Goal: Task Accomplishment & Management: Complete application form

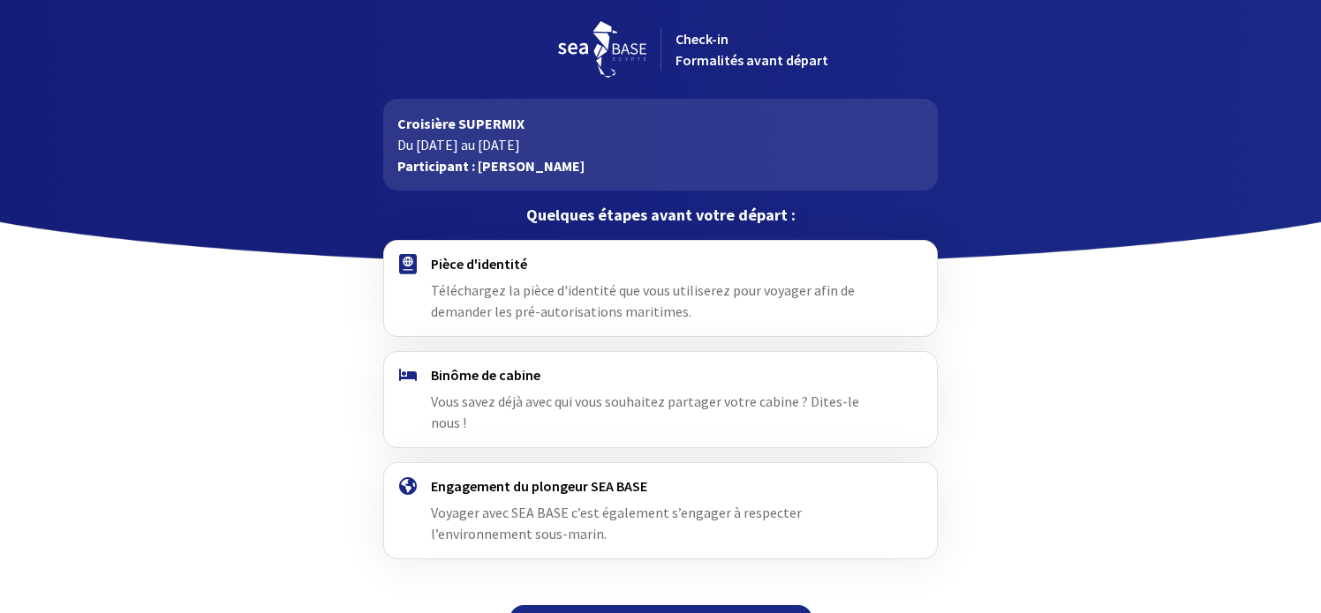
scroll to position [22, 0]
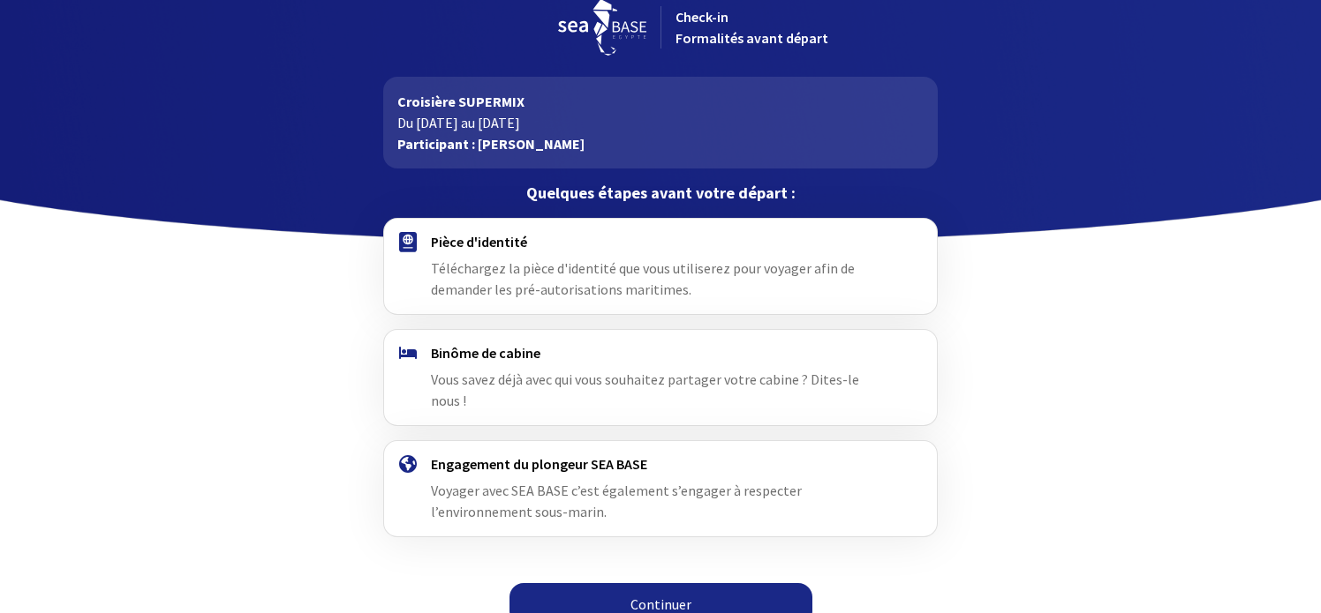
click at [666, 583] on link "Continuer" at bounding box center [660, 604] width 303 height 42
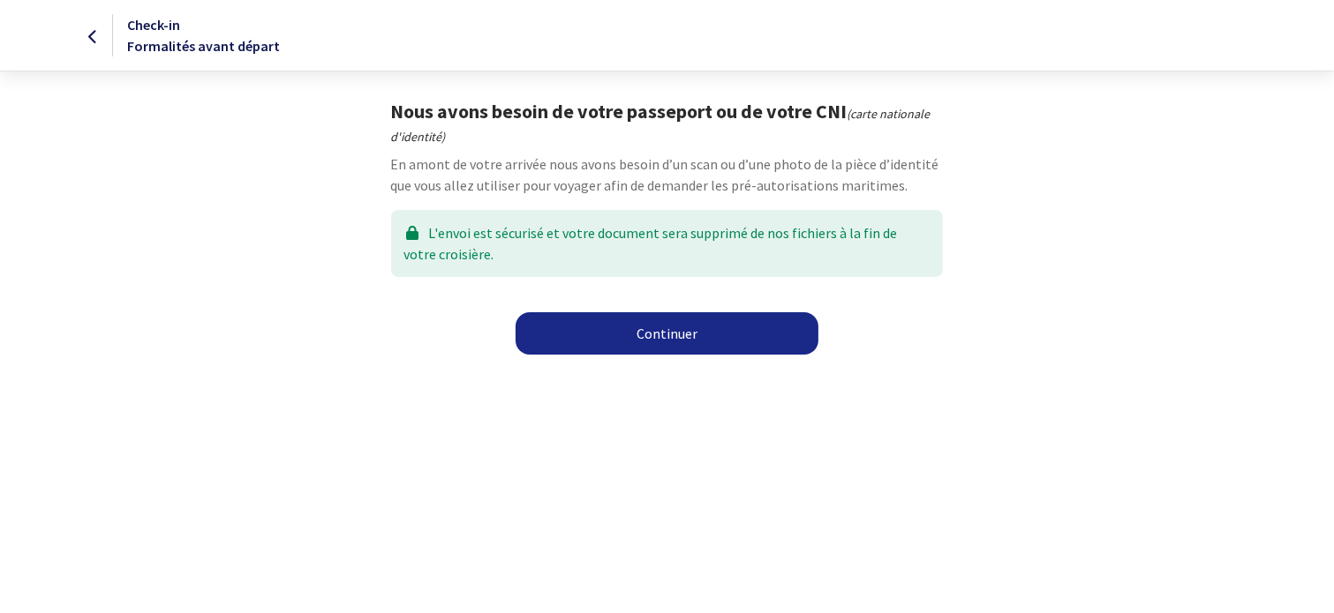
click at [699, 335] on link "Continuer" at bounding box center [667, 333] width 303 height 42
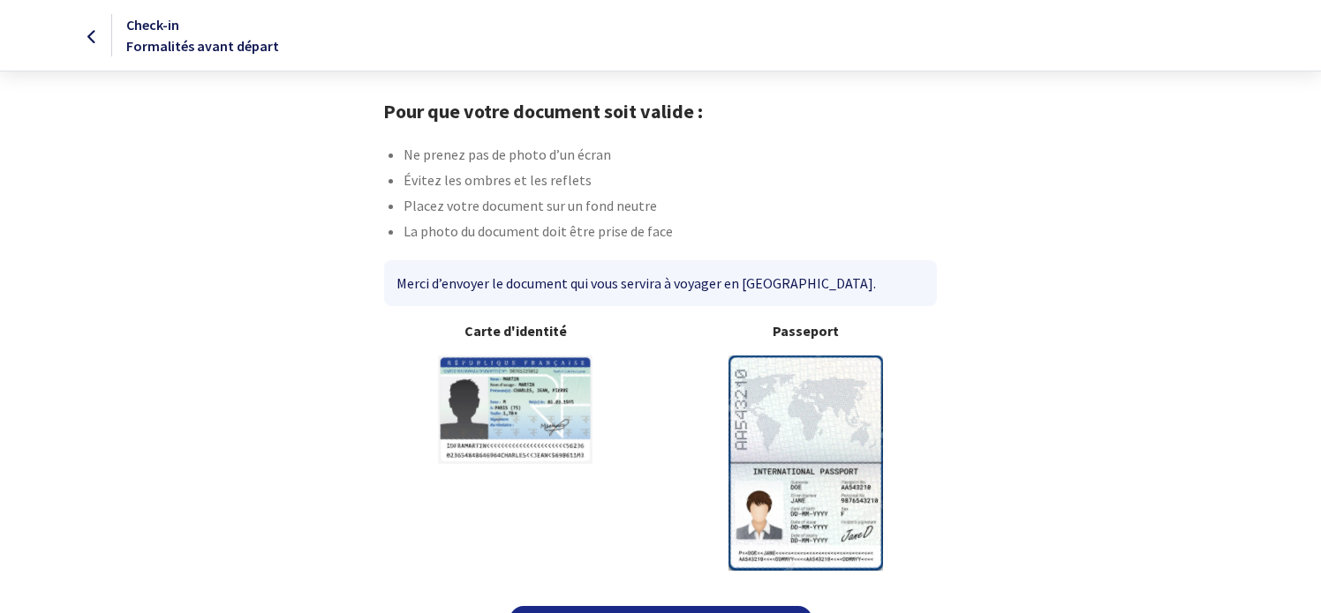
scroll to position [45, 0]
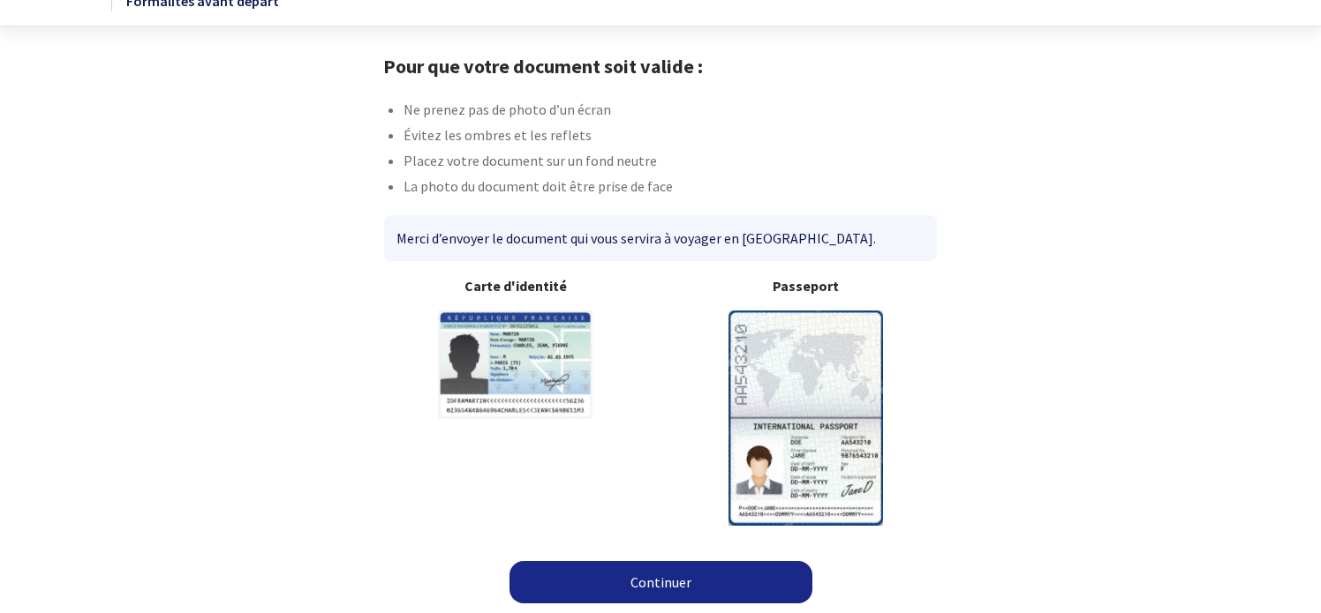
click at [650, 578] on link "Continuer" at bounding box center [660, 582] width 303 height 42
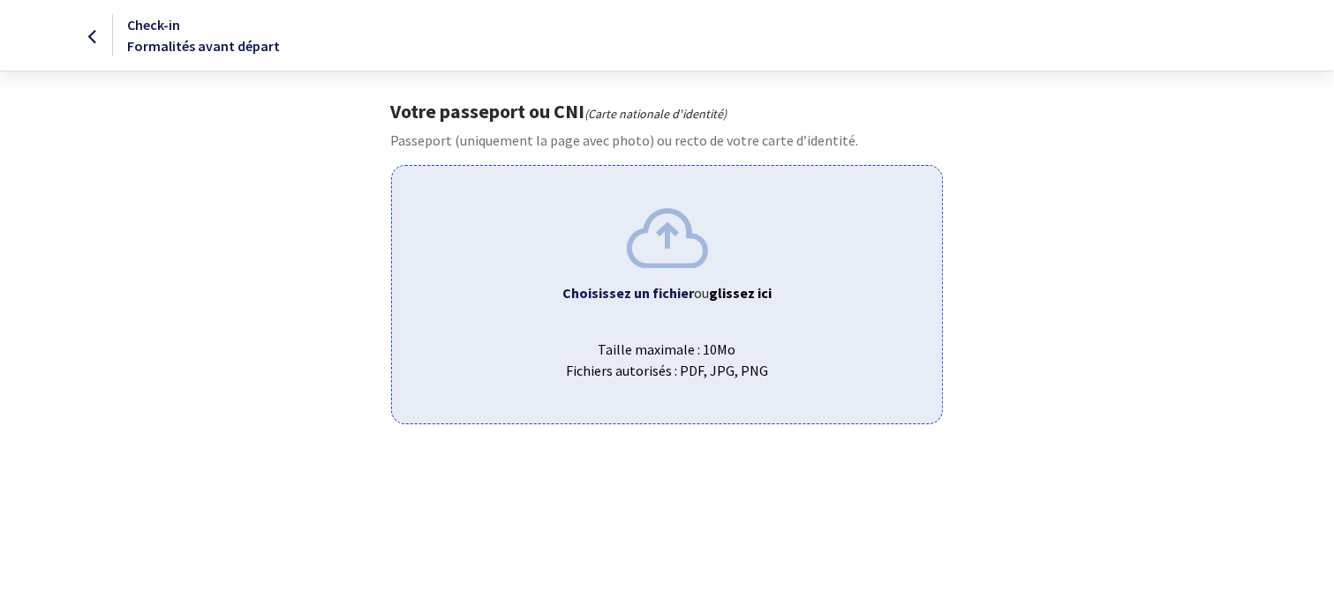
click at [1112, 356] on div "Votre passeport ou CNI (Carte nationale d'identité) Passeport (uniquement la pa…" at bounding box center [667, 262] width 997 height 325
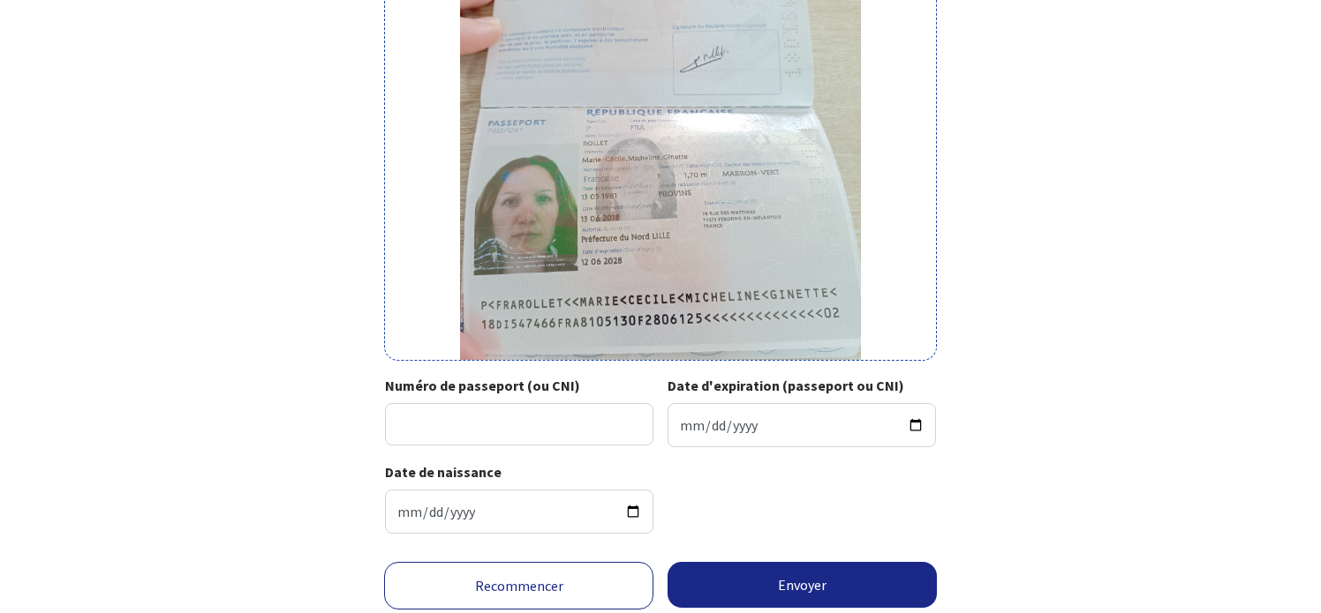
scroll to position [305, 0]
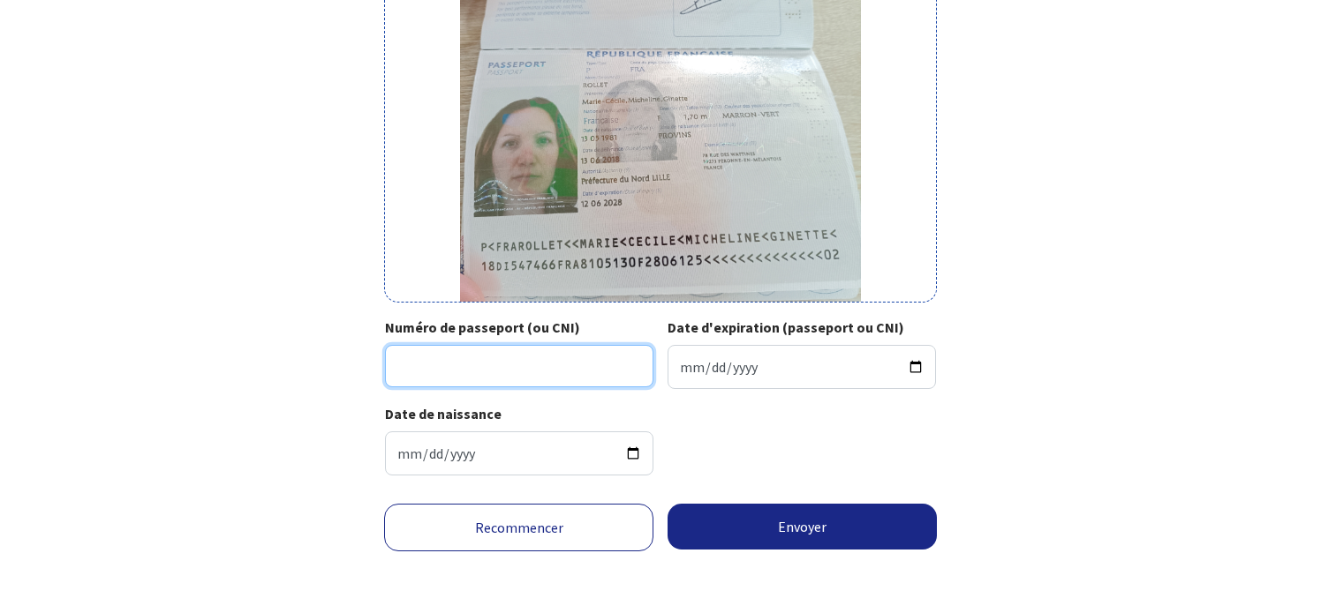
click at [498, 374] on input "Numéro de passeport (ou CNI)" at bounding box center [519, 366] width 268 height 42
type input "18DI54746"
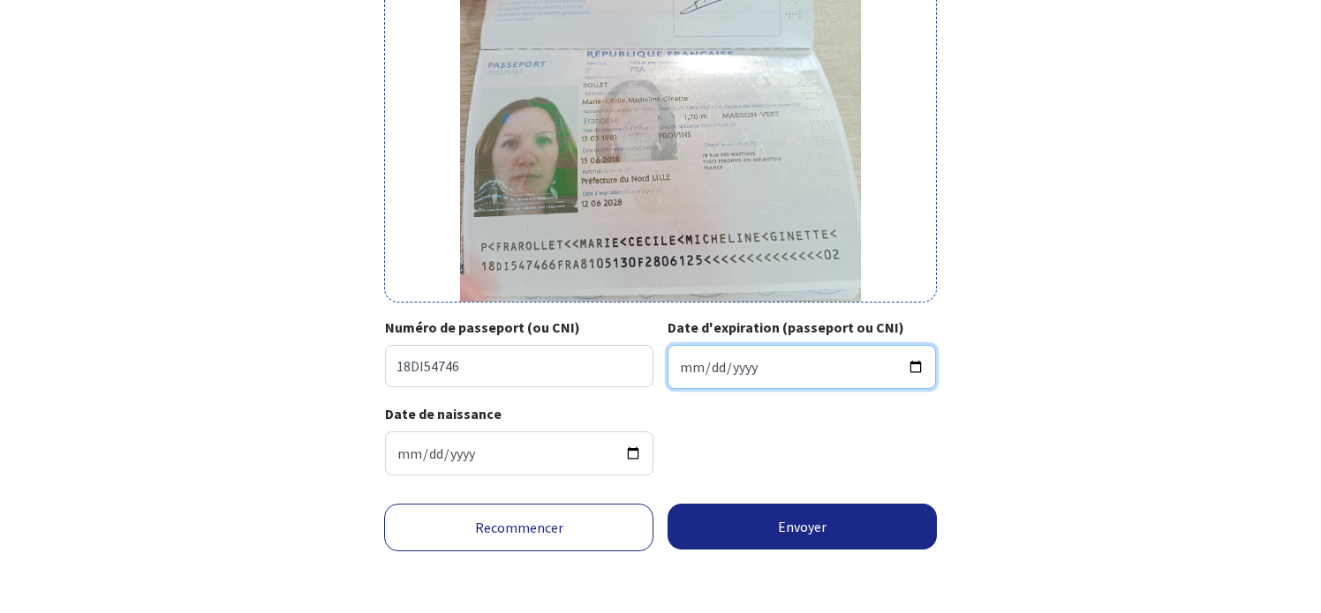
click at [685, 366] on input "Date d'expiration (passeport ou CNI)" at bounding box center [801, 367] width 268 height 44
type input "2028-06-12"
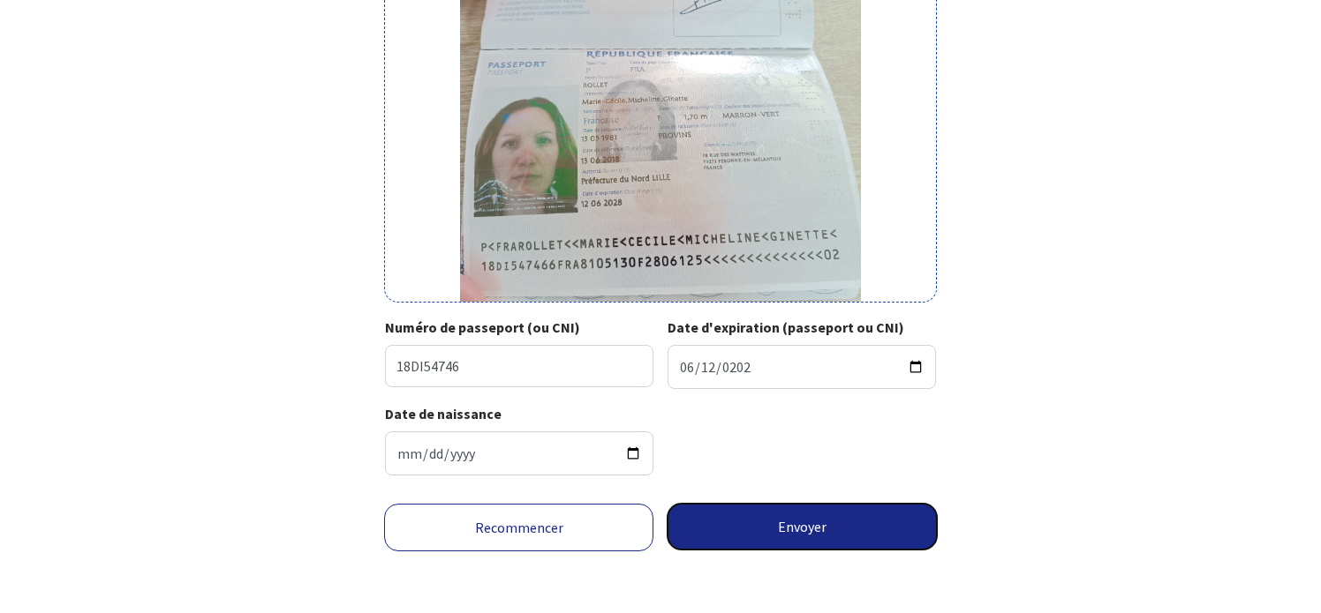
click at [811, 537] on button "Envoyer" at bounding box center [801, 527] width 269 height 46
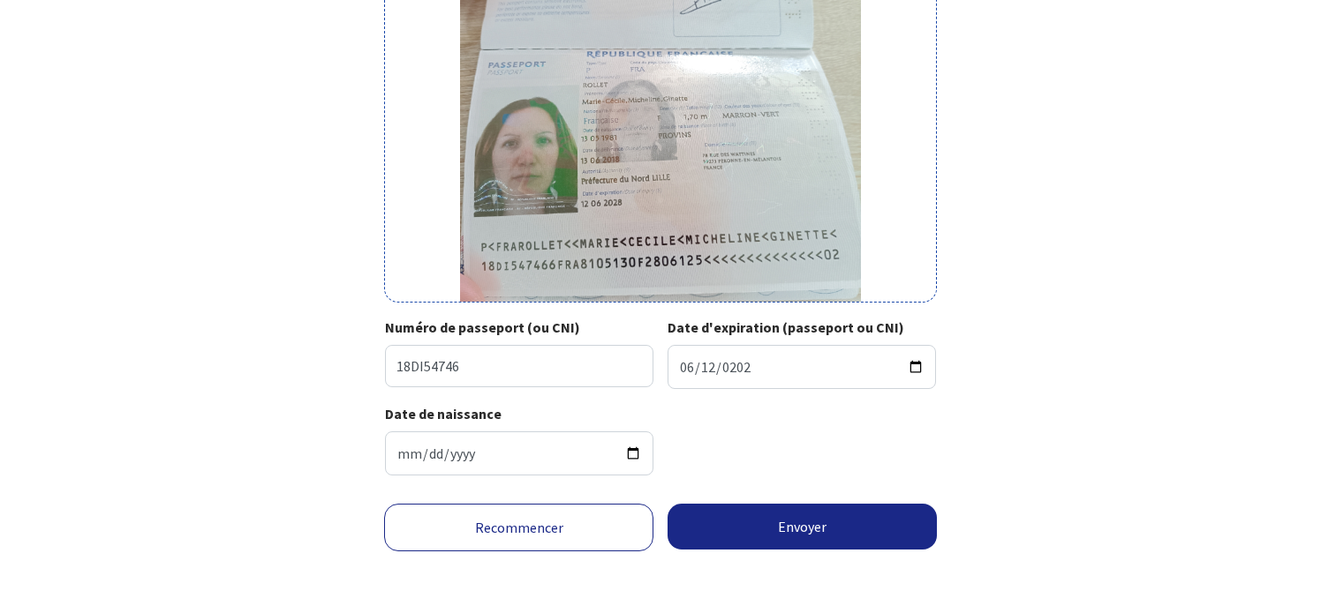
scroll to position [279, 0]
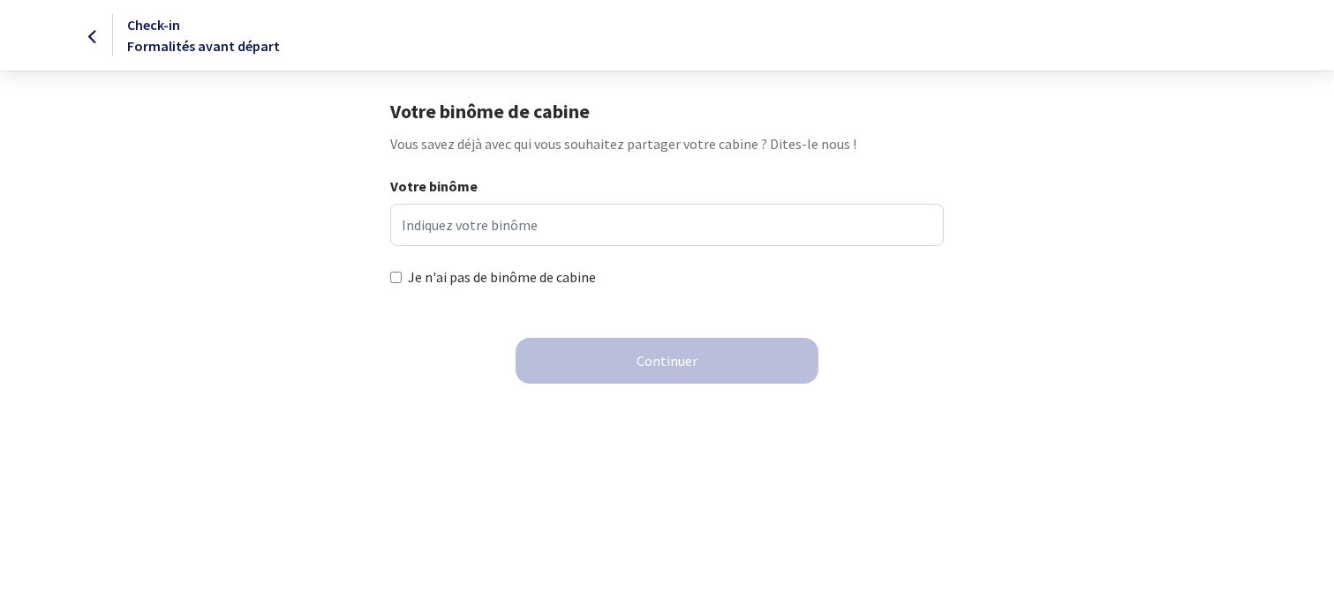
click at [395, 275] on input "Je n'ai pas de binôme de cabine" at bounding box center [395, 277] width 11 height 11
checkbox input "true"
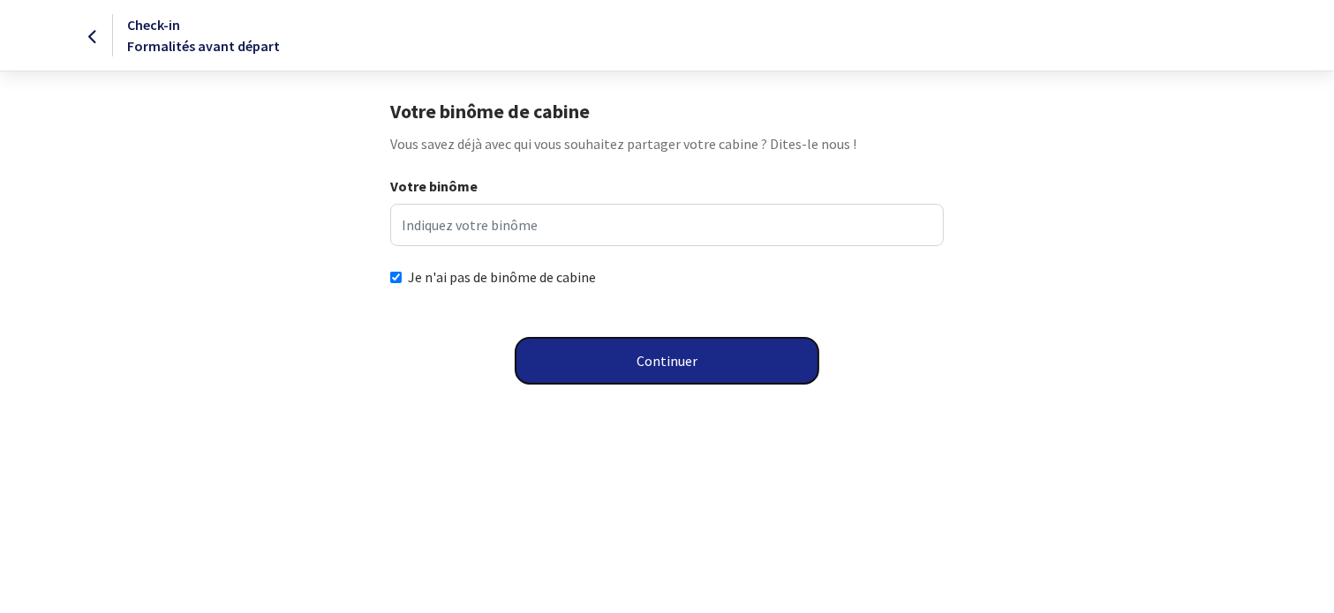
click at [575, 369] on button "Continuer" at bounding box center [667, 361] width 303 height 46
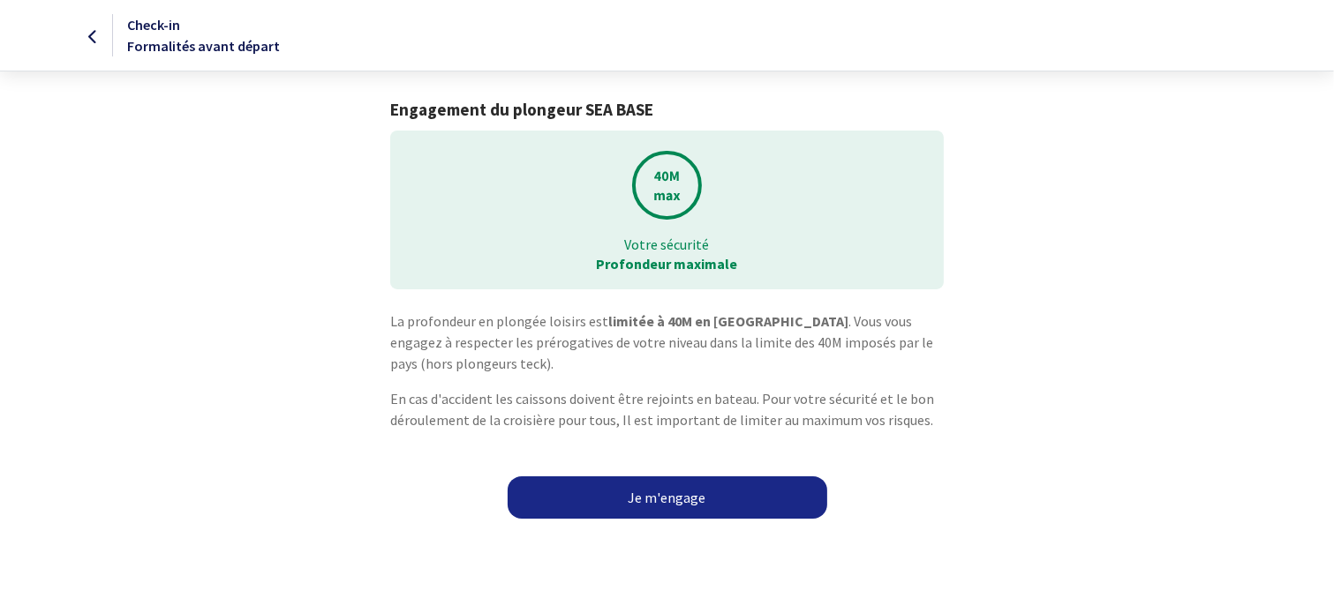
click at [695, 494] on link "Je m'engage" at bounding box center [668, 498] width 320 height 42
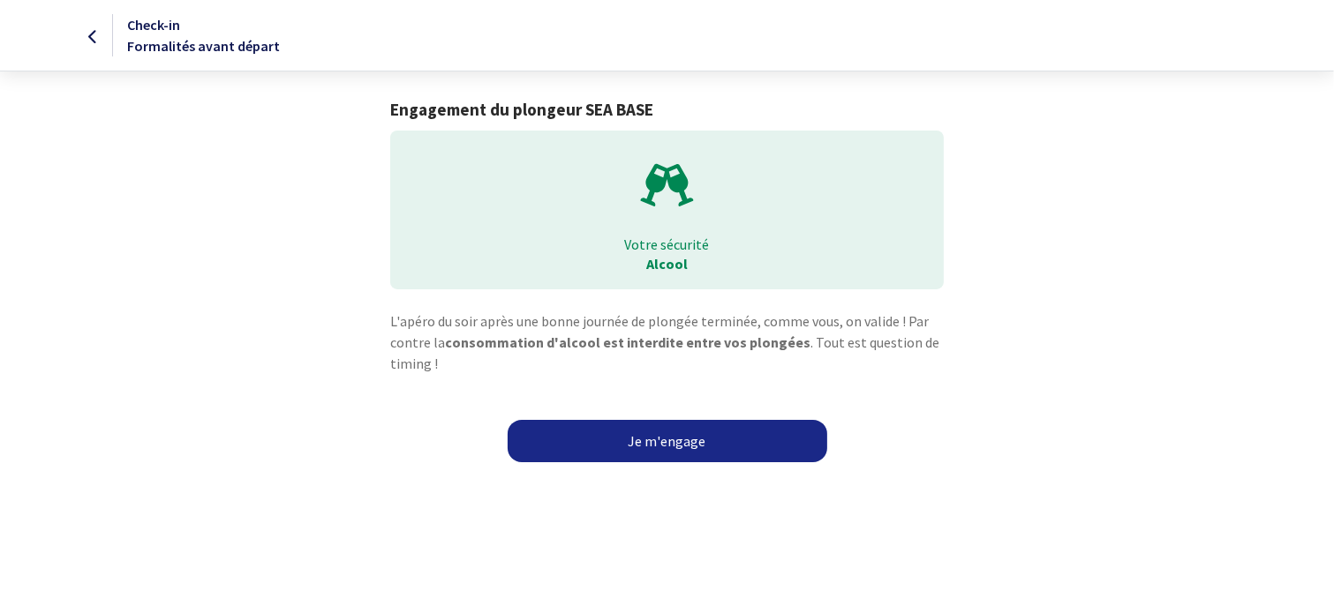
click at [696, 438] on link "Je m'engage" at bounding box center [668, 441] width 320 height 42
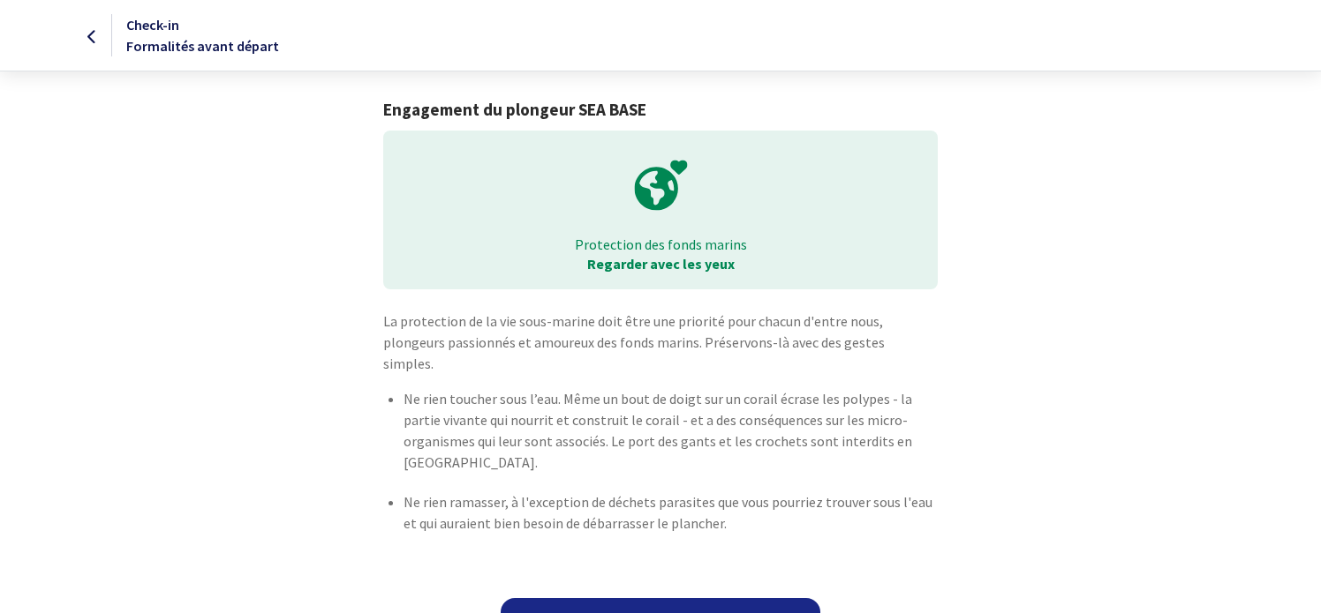
scroll to position [16, 0]
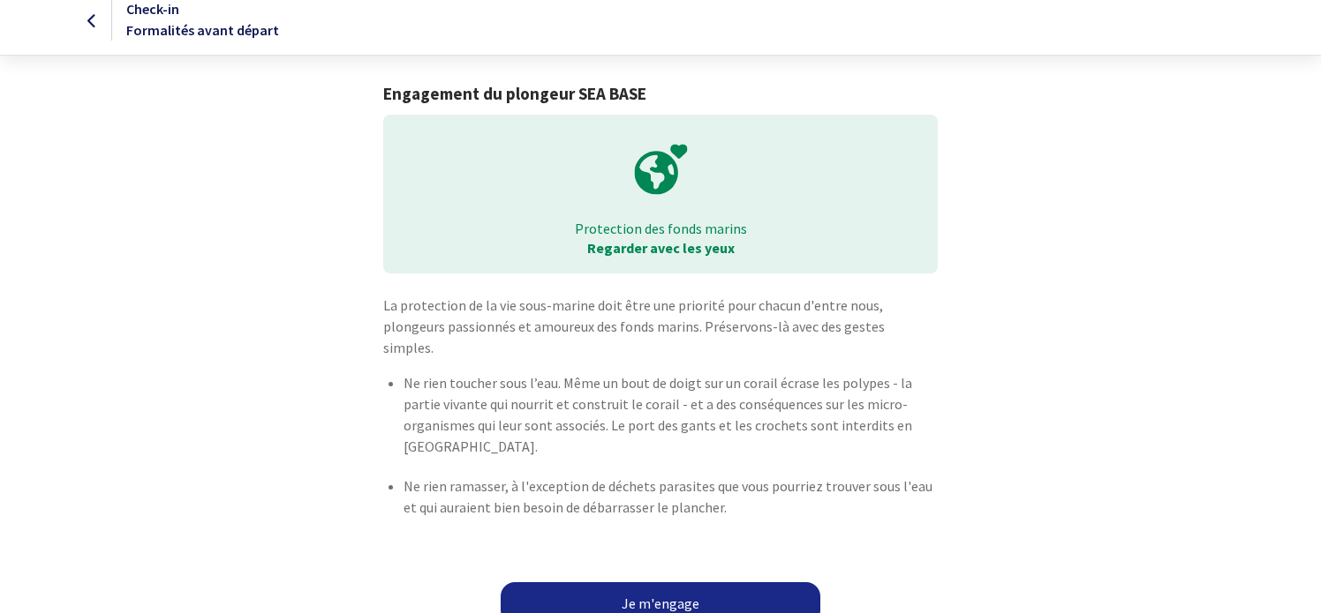
click at [686, 583] on link "Je m'engage" at bounding box center [661, 604] width 320 height 42
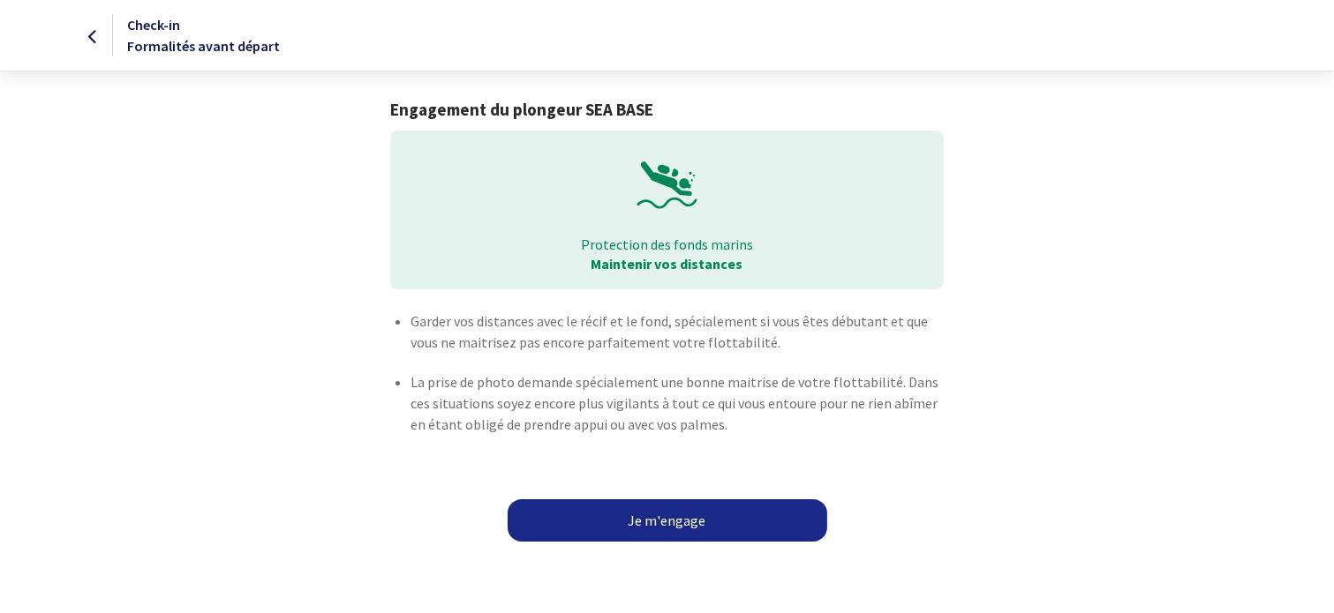
click at [650, 525] on link "Je m'engage" at bounding box center [668, 521] width 320 height 42
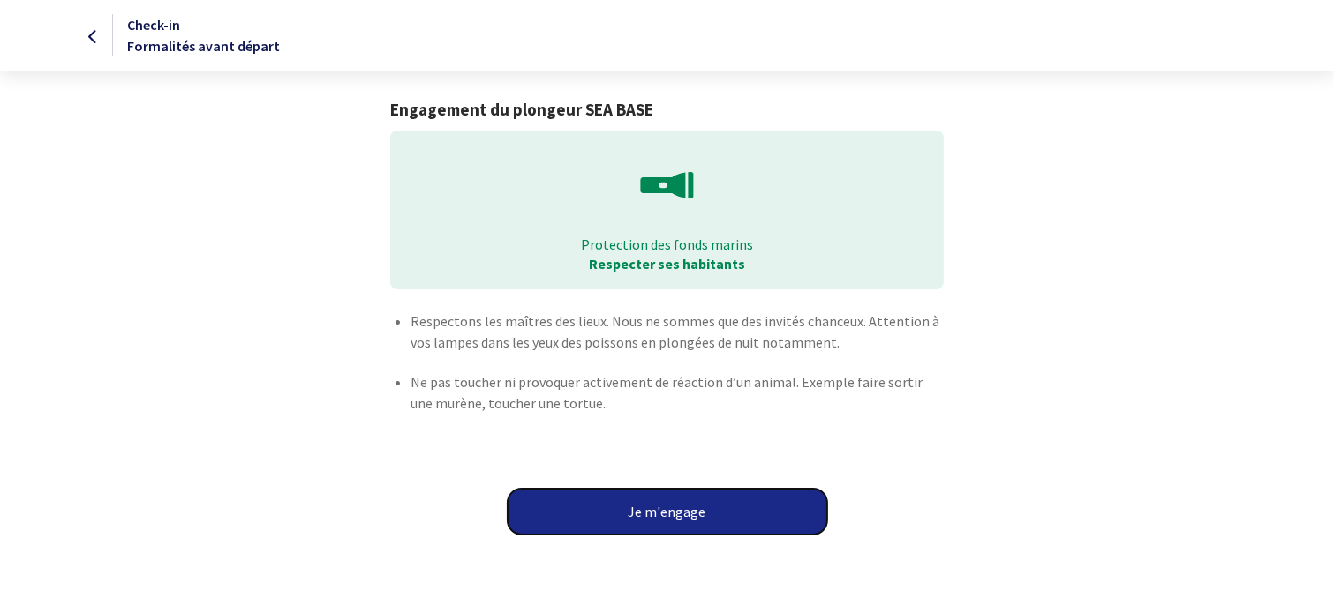
click at [650, 525] on button "Je m'engage" at bounding box center [668, 512] width 320 height 46
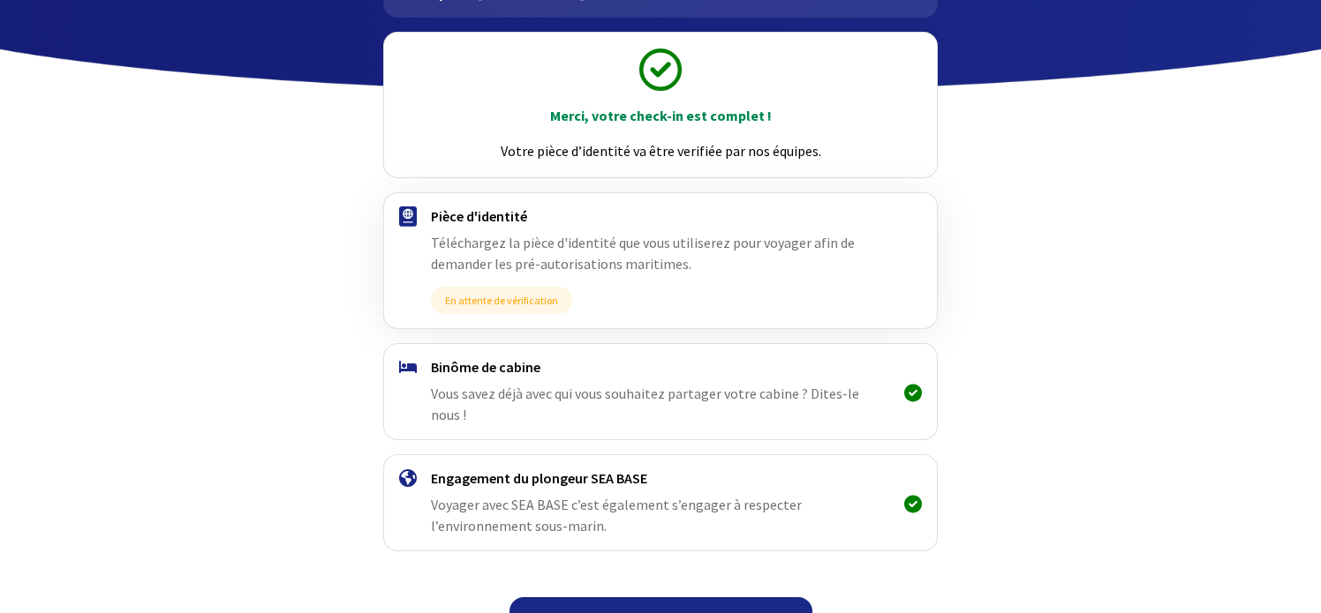
scroll to position [187, 0]
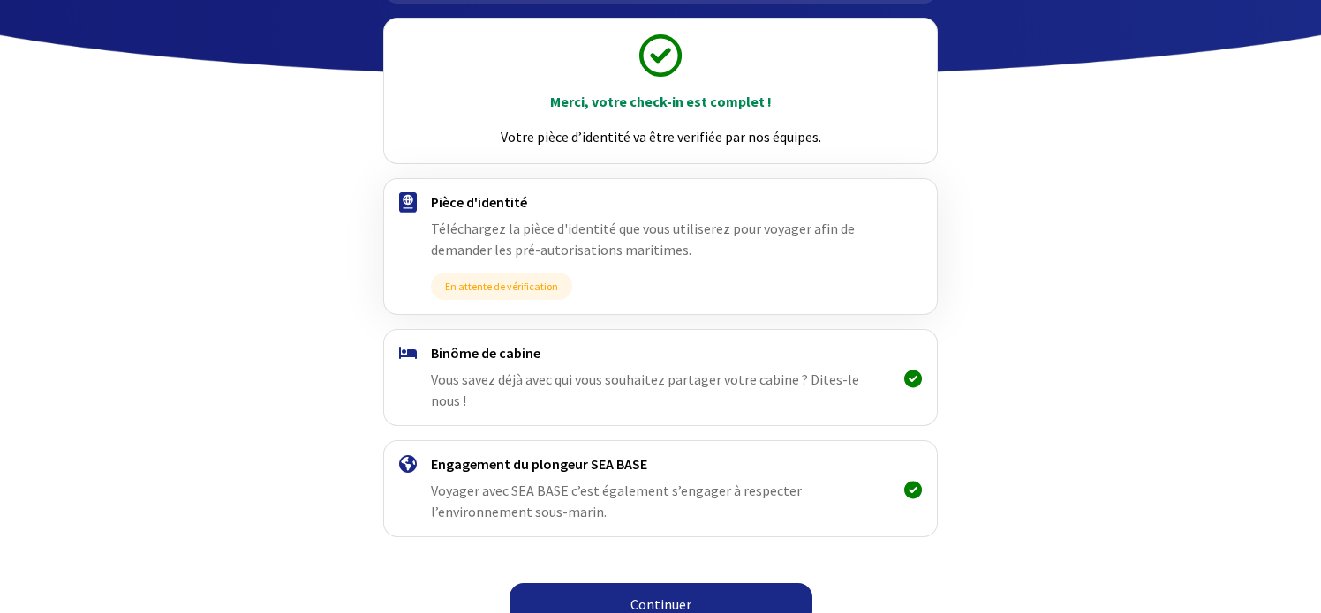
click at [685, 583] on link "Continuer" at bounding box center [660, 604] width 303 height 42
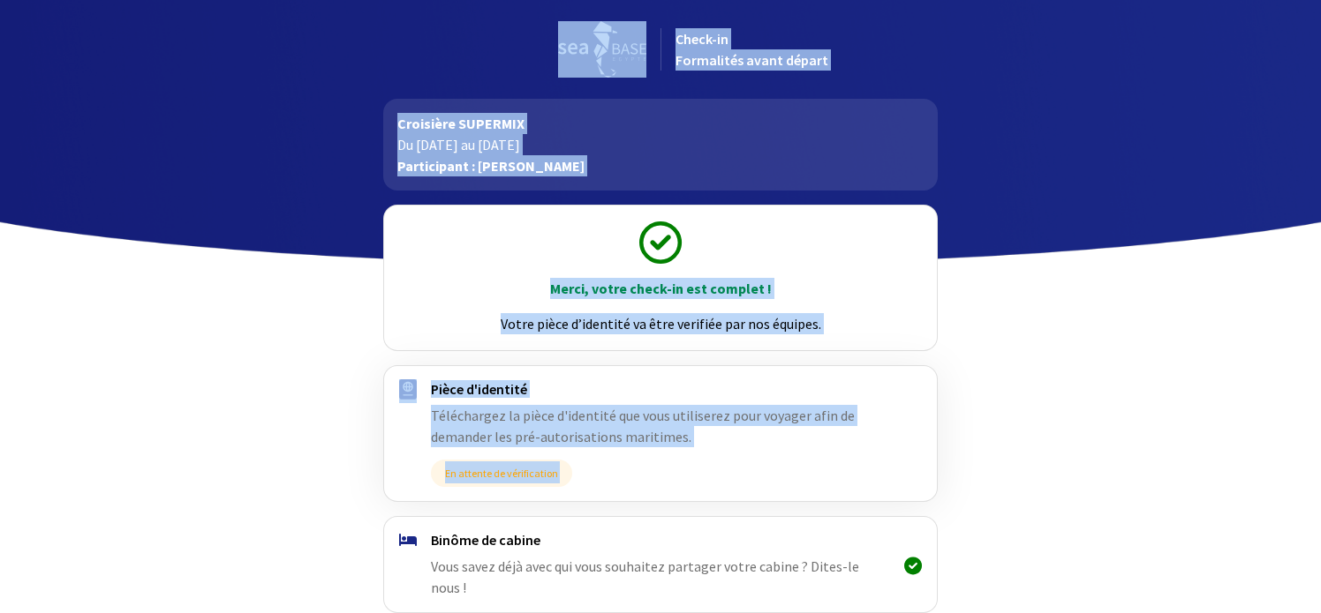
drag, startPoint x: 1319, startPoint y: 157, endPoint x: 1338, endPoint y: 359, distance: 203.1
click at [1320, 359] on html "Check-in Formalités avant départ Croisière SUPERMIX Du [DATE] au [DATE] Partici…" at bounding box center [660, 412] width 1321 height 824
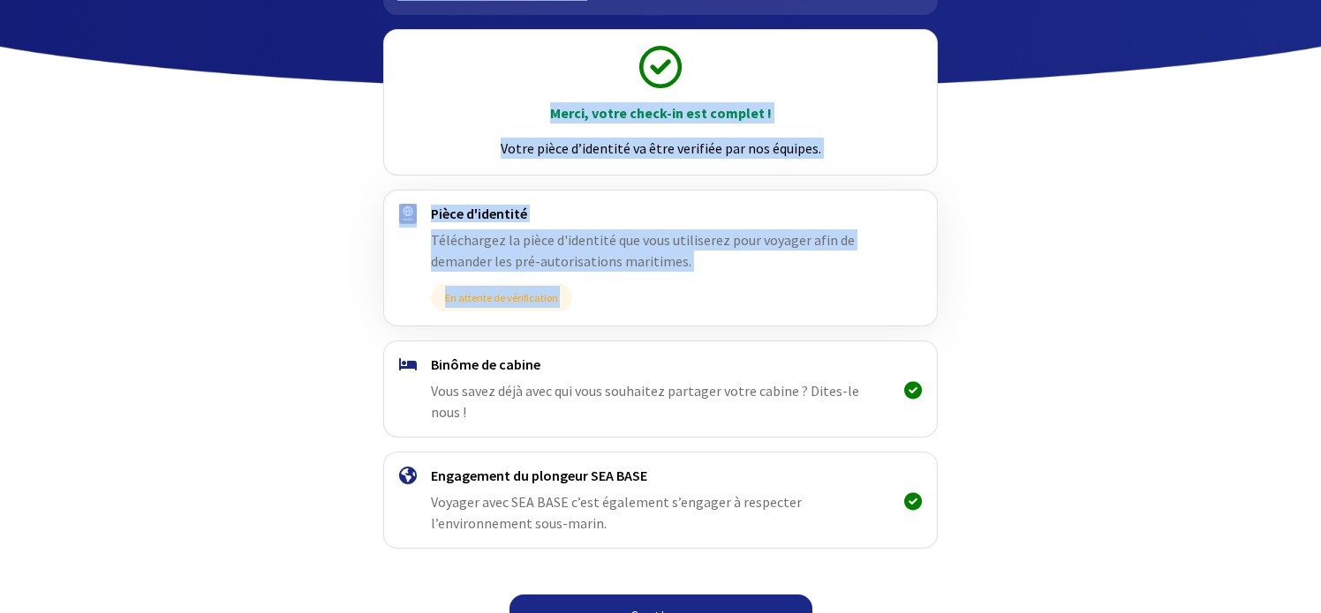
scroll to position [177, 0]
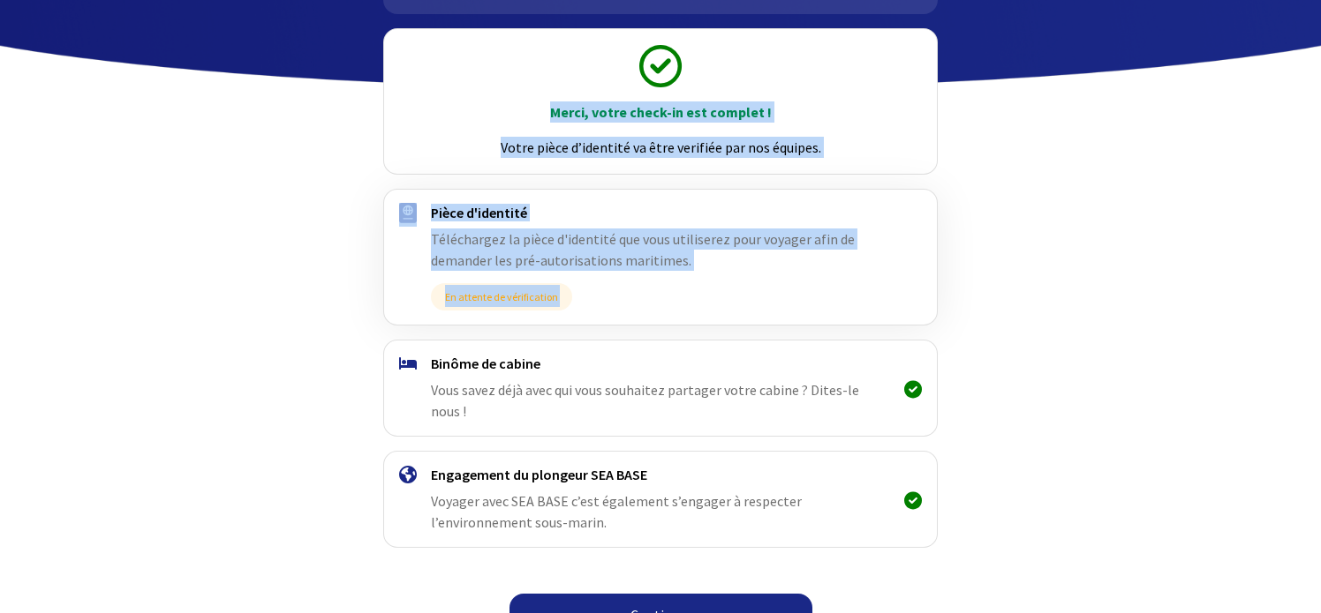
click at [661, 594] on link "Continuer" at bounding box center [660, 615] width 303 height 42
